Goal: Task Accomplishment & Management: Use online tool/utility

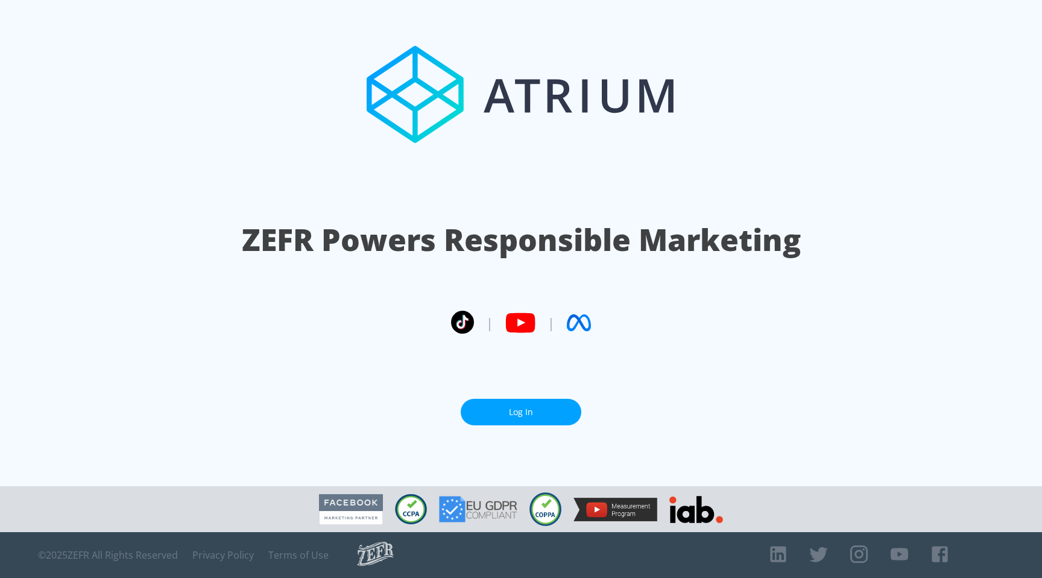
click at [539, 411] on link "Log In" at bounding box center [521, 412] width 121 height 27
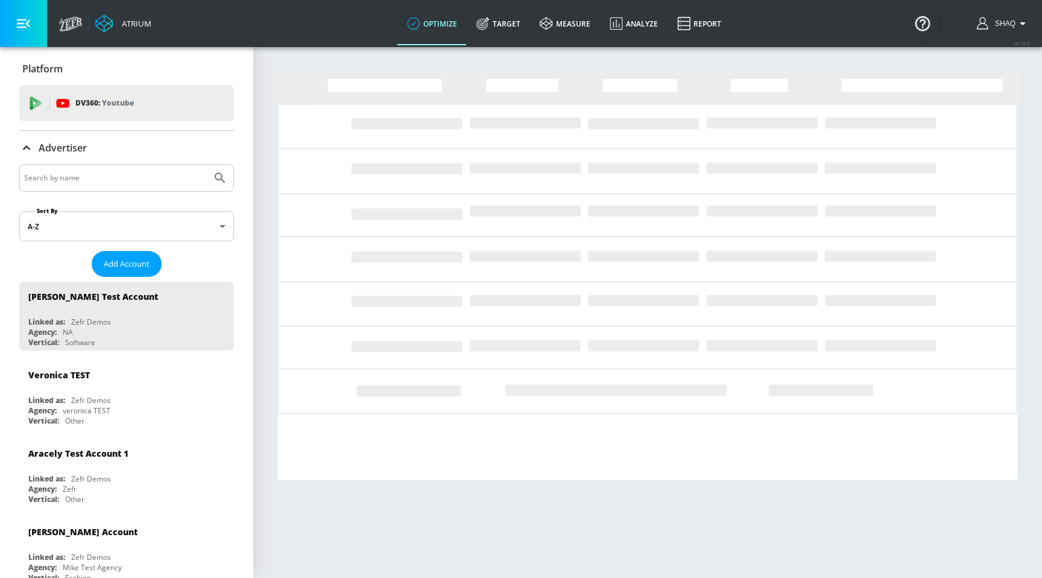
click at [70, 173] on input "Search by name" at bounding box center [115, 178] width 183 height 16
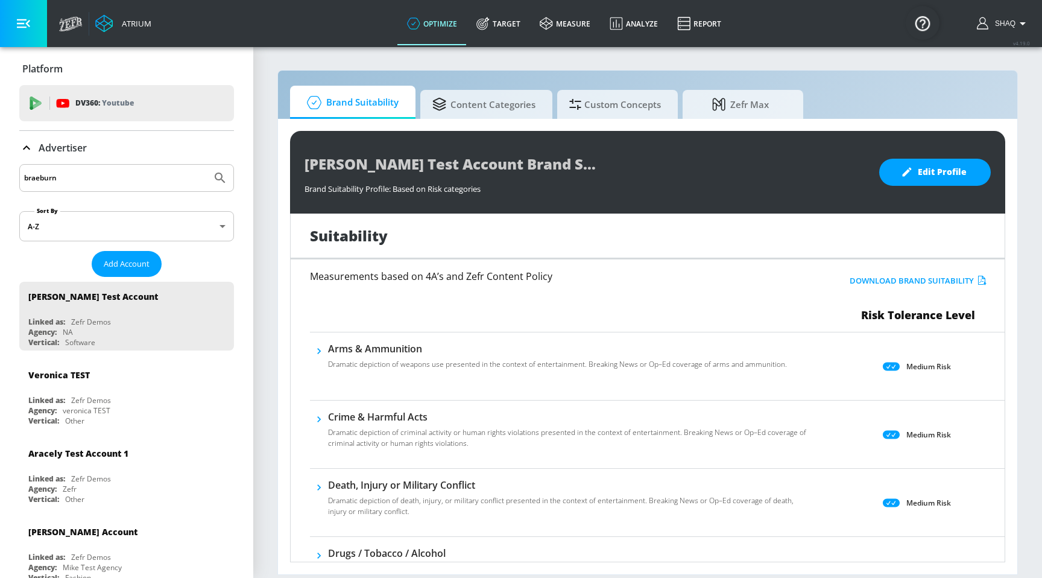
type input "braeburn"
click at [207, 165] on button "Submit Search" at bounding box center [220, 178] width 27 height 27
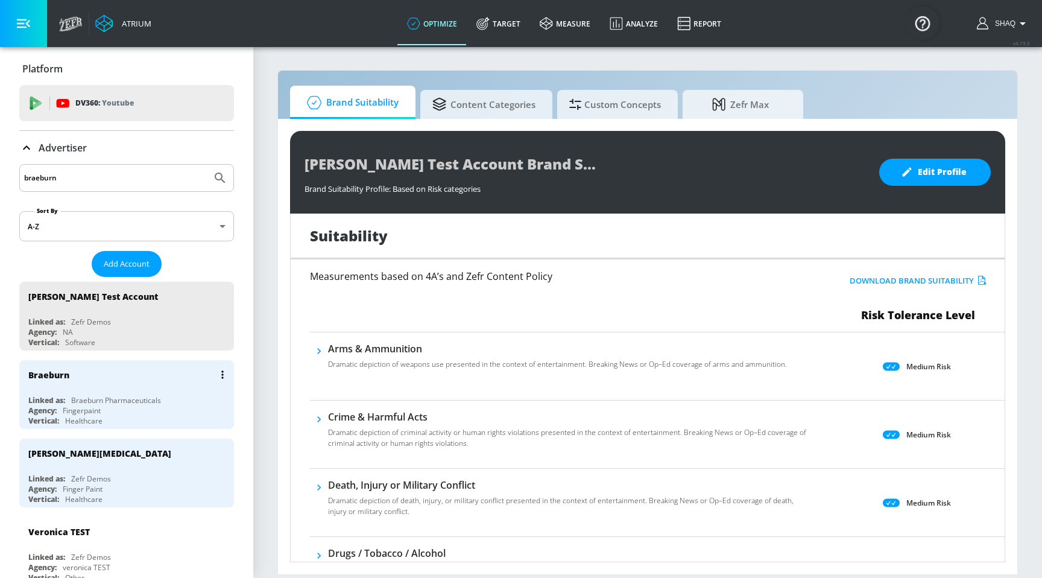
click at [221, 371] on icon "list of Advertiser" at bounding box center [222, 374] width 2 height 8
click at [194, 399] on li "Edit" at bounding box center [170, 398] width 119 height 21
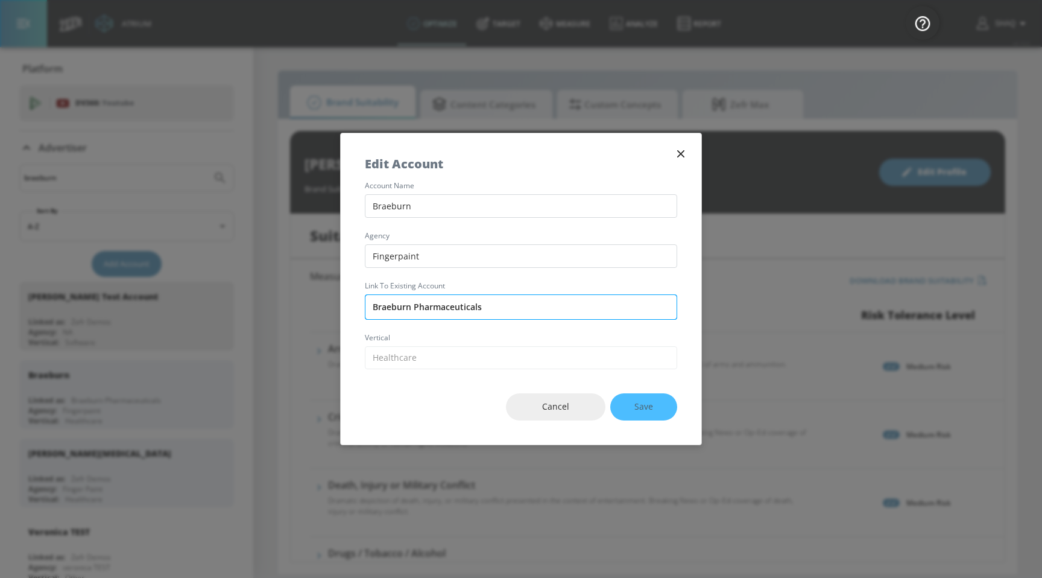
click at [448, 299] on input "Braeburn Pharmaceuticals" at bounding box center [521, 306] width 312 height 25
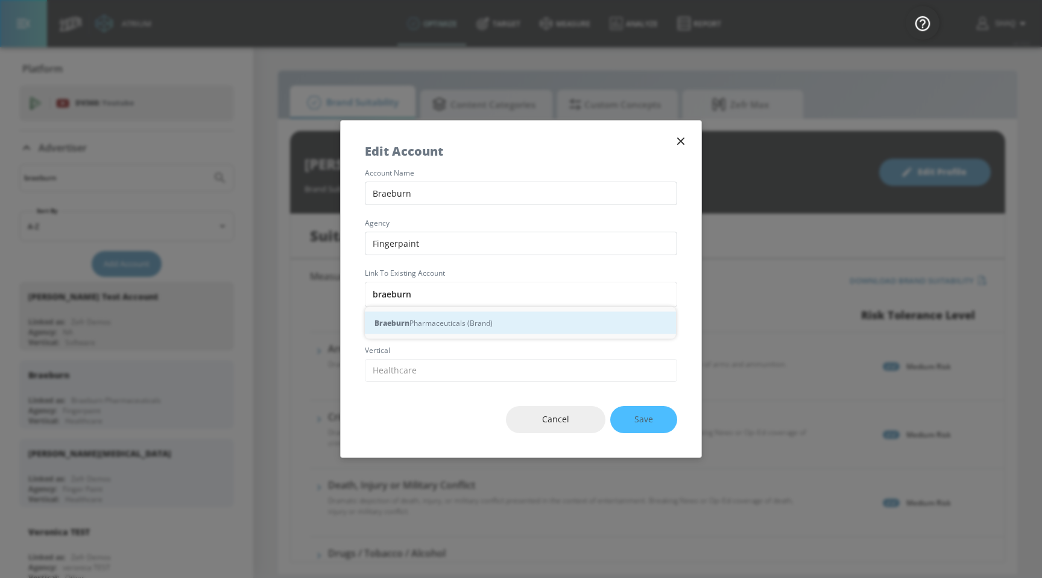
click at [446, 320] on div "Braeburn Pharmaceuticals (Brand)" at bounding box center [520, 323] width 311 height 22
type input "Braeburn Pharmaceuticals (Brand)"
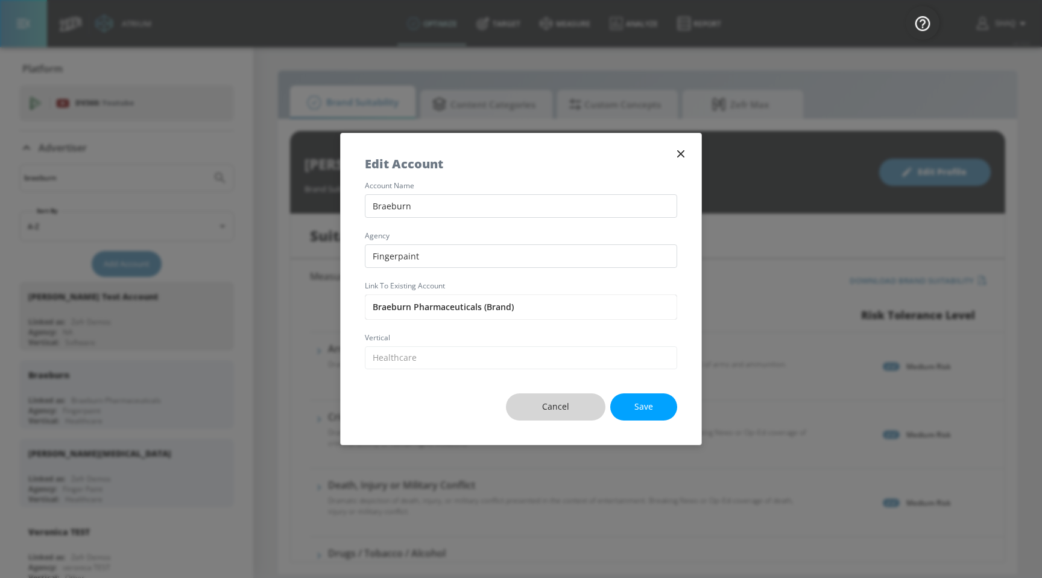
click at [571, 406] on span "Cancel" at bounding box center [555, 406] width 51 height 15
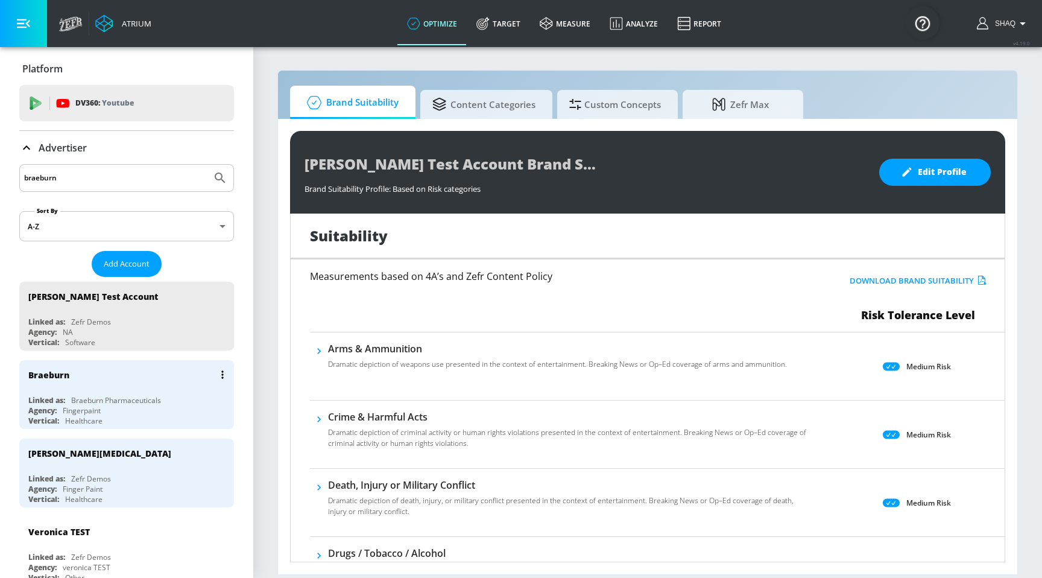
click at [86, 396] on div "Braeburn Pharmaceuticals" at bounding box center [116, 400] width 90 height 10
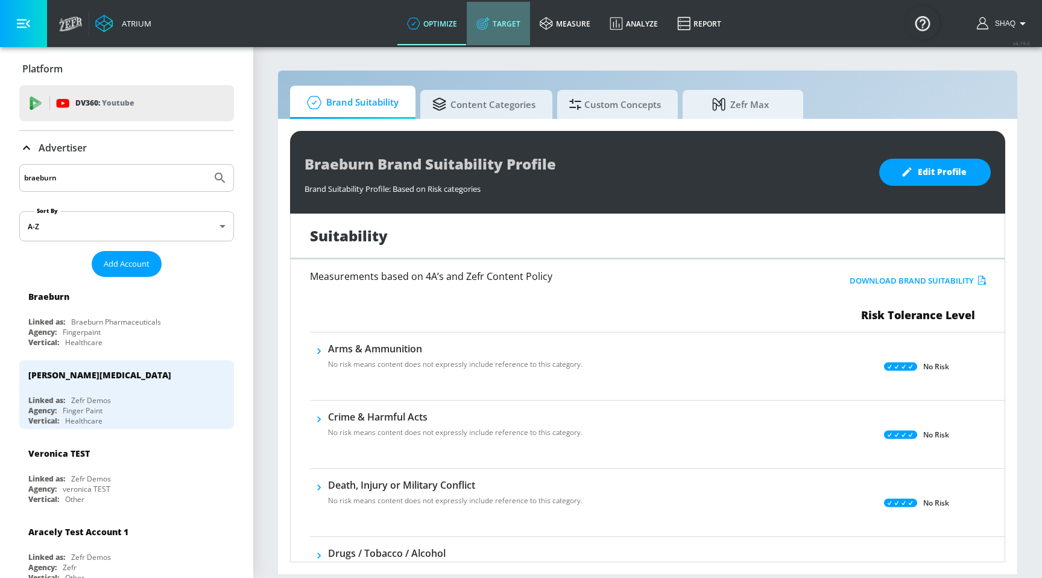
click at [491, 24] on link "Target" at bounding box center [498, 23] width 63 height 43
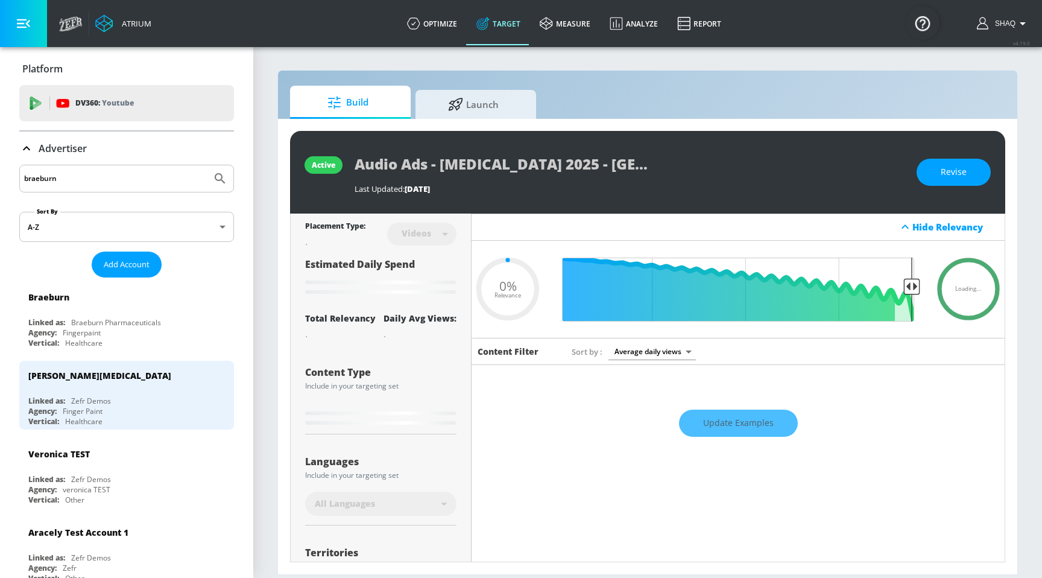
type input "0.05"
click at [475, 112] on span "Launch" at bounding box center [474, 102] width 92 height 29
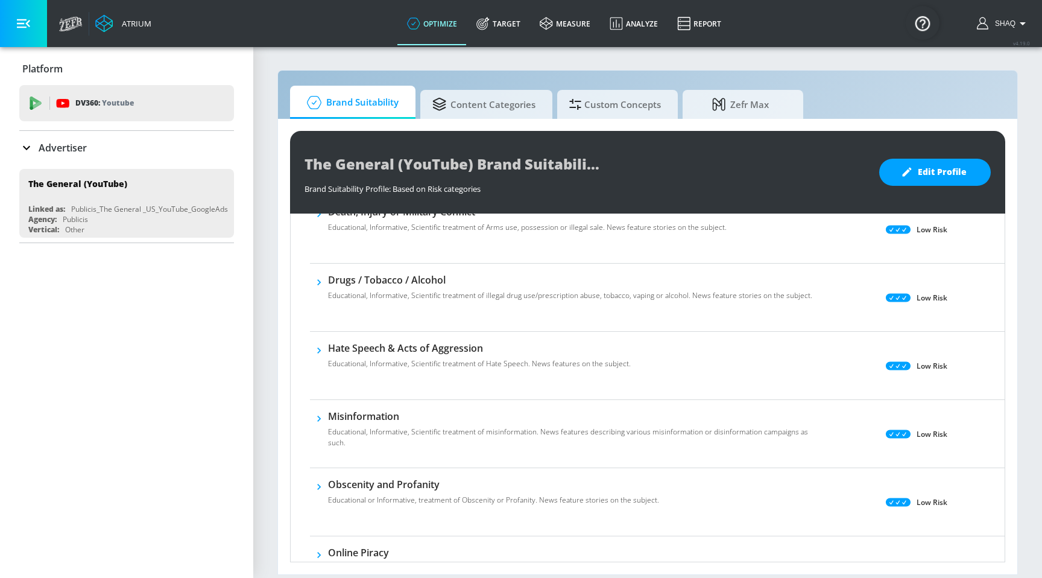
scroll to position [276, 0]
